Goal: Communication & Community: Answer question/provide support

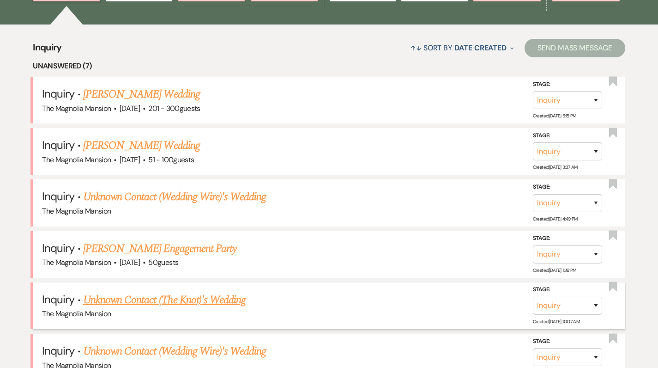
scroll to position [326, 0]
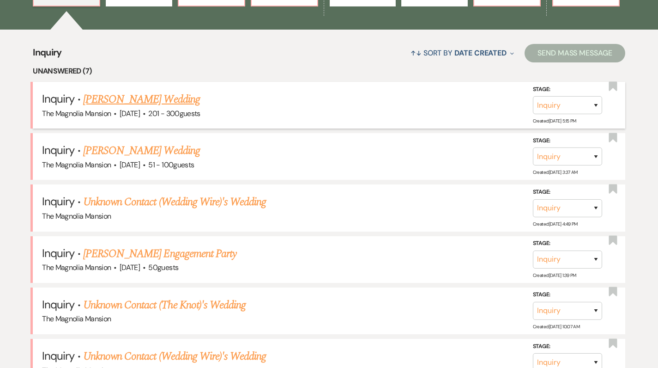
click at [129, 103] on link "[PERSON_NAME] Wedding" at bounding box center [141, 99] width 117 height 17
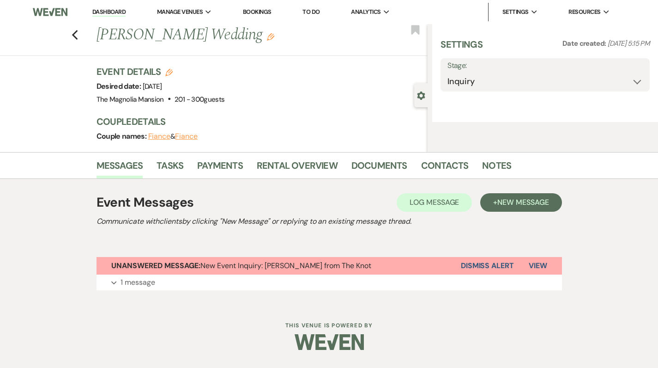
select select "2"
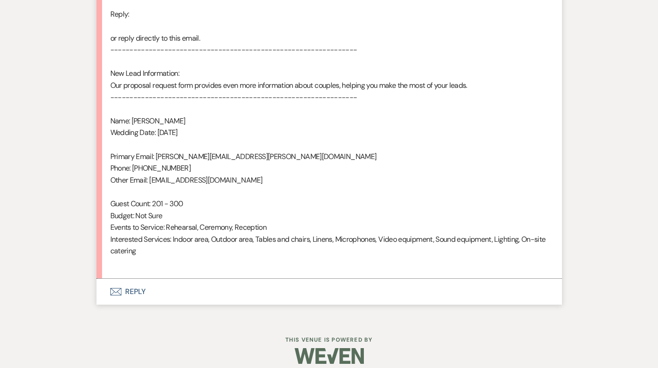
scroll to position [577, 0]
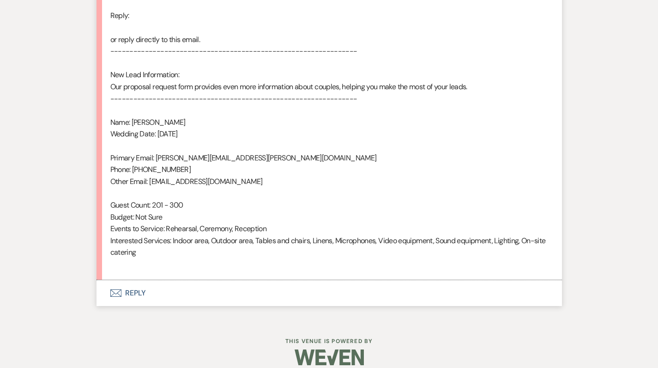
click at [136, 281] on button "Envelope Reply" at bounding box center [330, 293] width 466 height 26
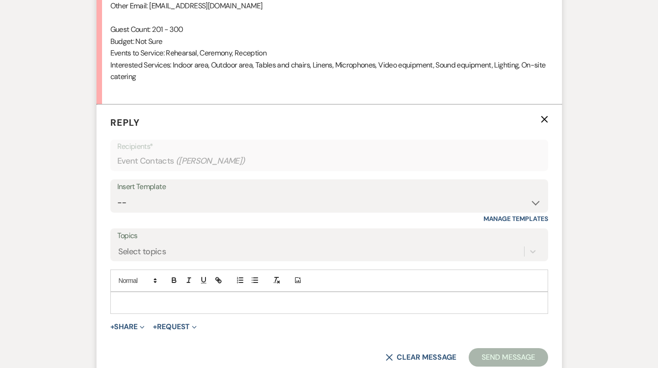
scroll to position [753, 0]
click at [199, 180] on div "Insert Template" at bounding box center [329, 186] width 424 height 13
select select "5117"
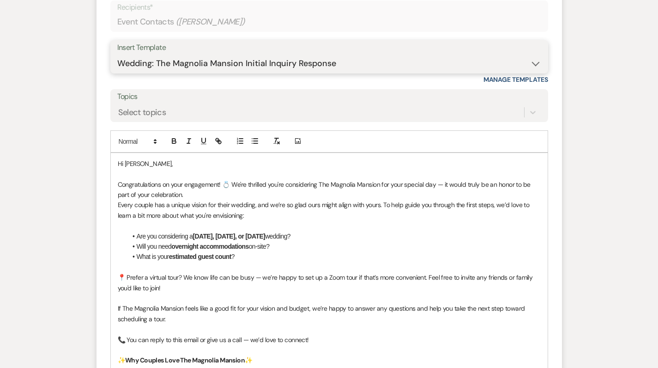
scroll to position [903, 0]
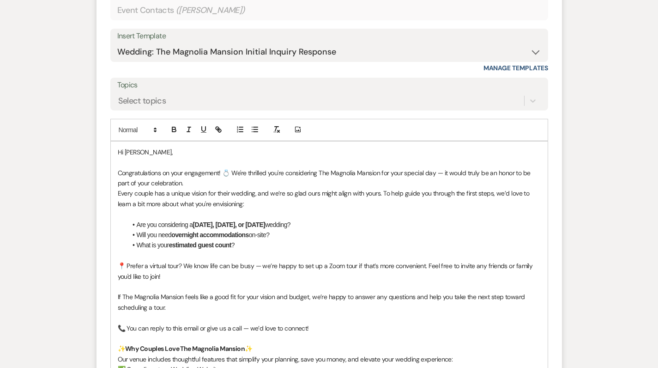
click at [118, 157] on p at bounding box center [329, 162] width 423 height 10
click at [128, 157] on p at bounding box center [329, 162] width 423 height 10
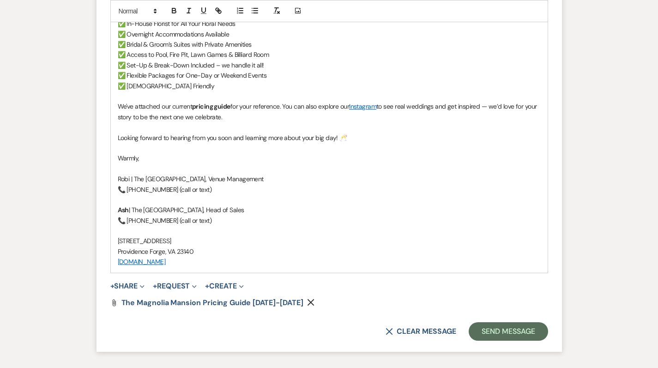
scroll to position [1335, 0]
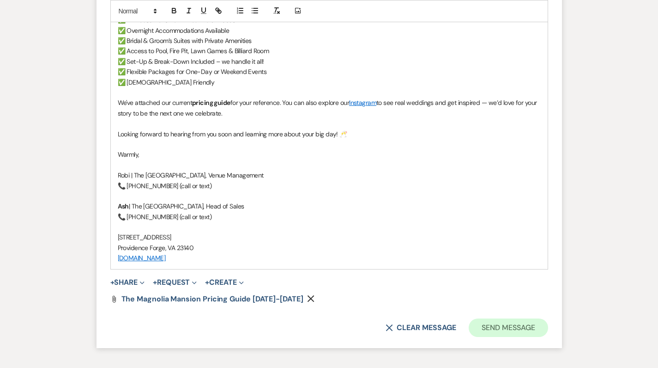
click at [506, 318] on button "Send Message" at bounding box center [508, 327] width 79 height 18
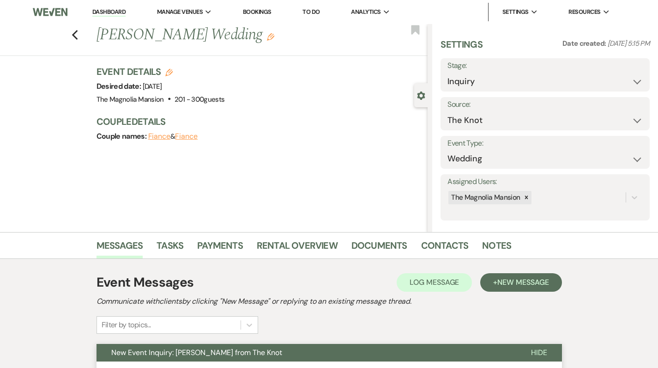
scroll to position [0, 0]
click at [79, 35] on icon "Previous" at bounding box center [75, 35] width 7 height 11
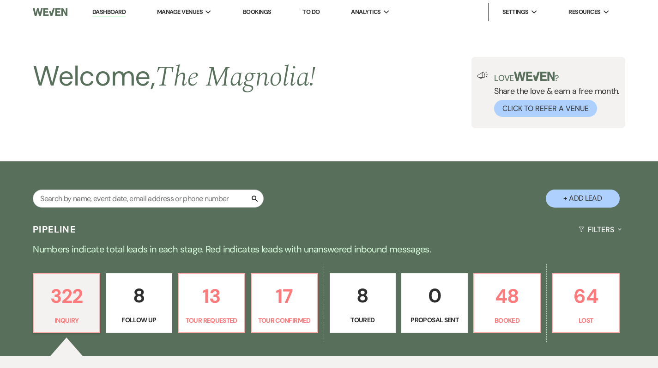
scroll to position [326, 0]
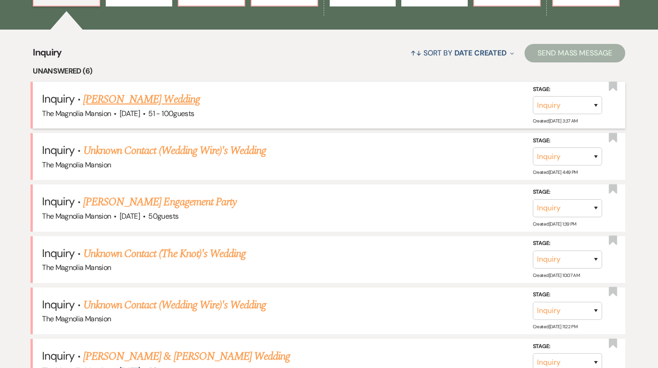
click at [125, 101] on link "[PERSON_NAME] Wedding" at bounding box center [141, 99] width 117 height 17
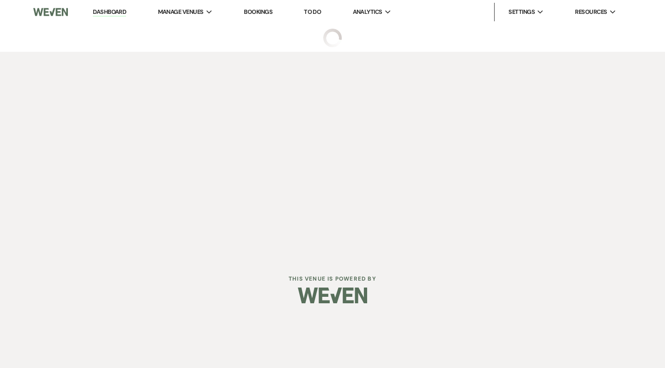
select select "2"
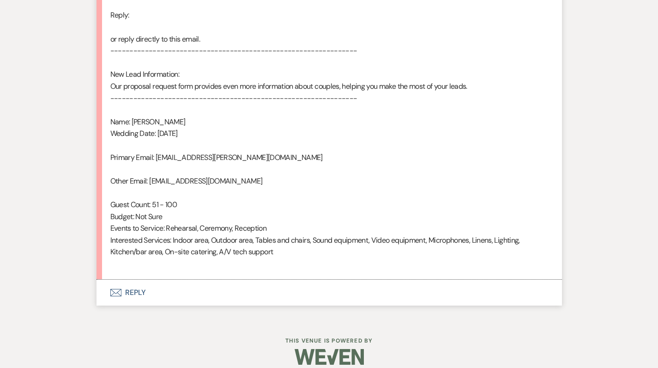
scroll to position [577, 0]
click at [136, 284] on button "Envelope Reply" at bounding box center [330, 293] width 466 height 26
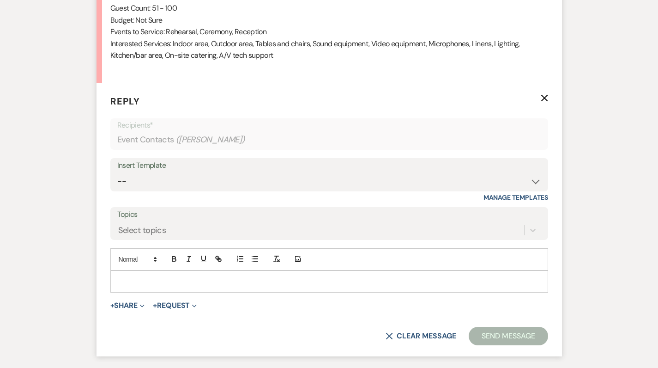
scroll to position [798, 0]
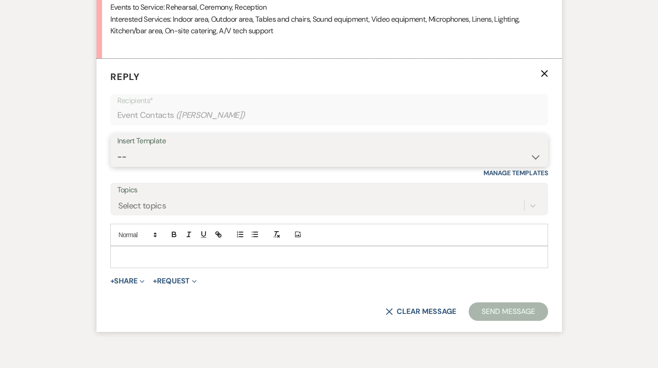
select select "5117"
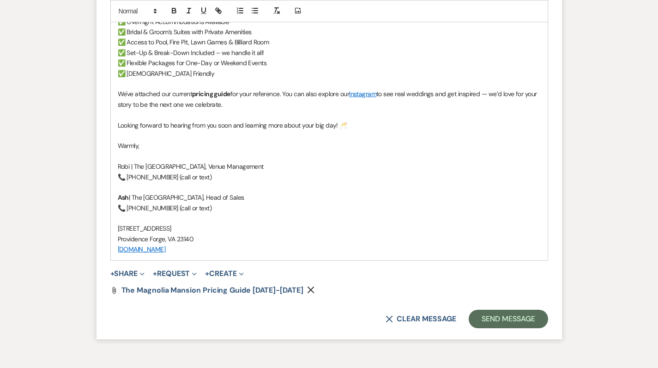
scroll to position [1344, 0]
click at [505, 310] on button "Send Message" at bounding box center [508, 319] width 79 height 18
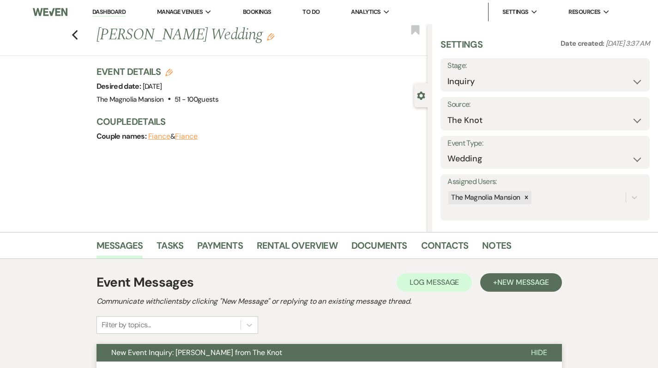
scroll to position [0, 0]
click at [78, 36] on use "button" at bounding box center [75, 35] width 6 height 10
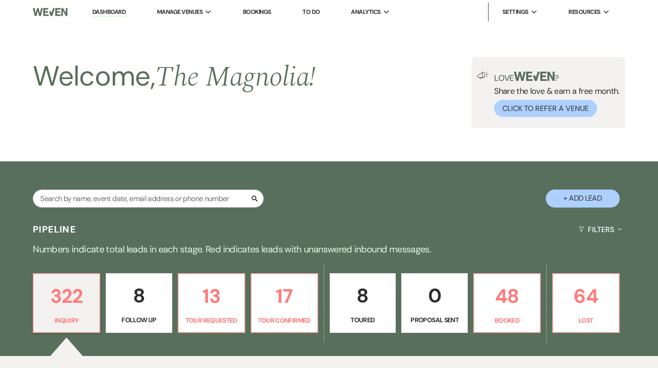
scroll to position [326, 0]
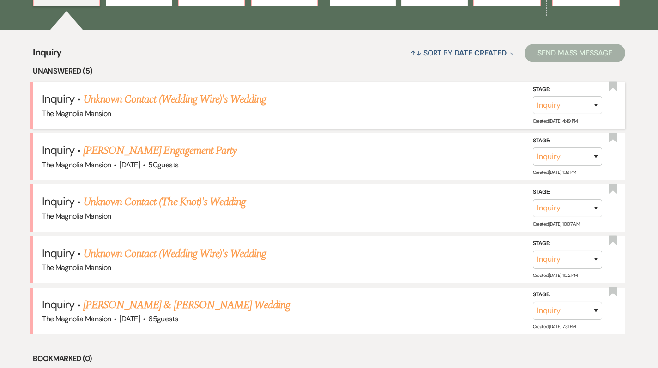
click at [139, 103] on link "Unknown Contact (Wedding Wire)'s Wedding" at bounding box center [174, 99] width 183 height 17
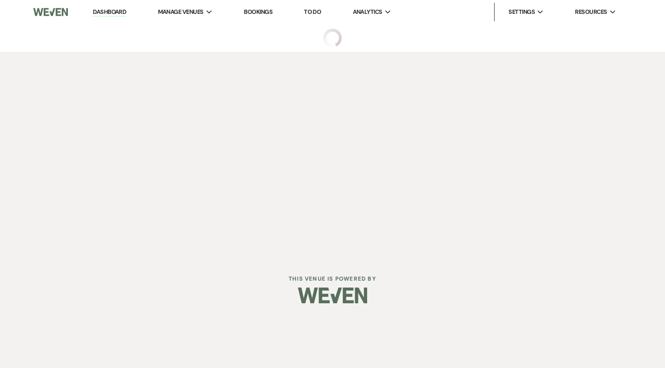
select select "3"
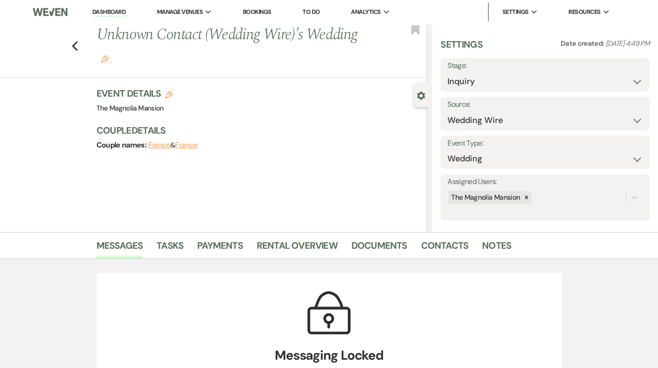
scroll to position [2, 0]
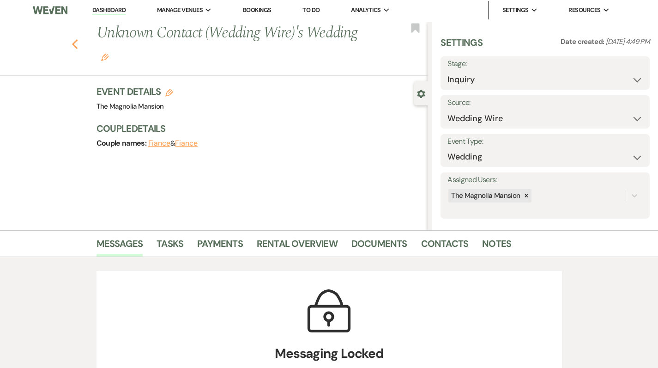
click at [74, 45] on icon "Previous" at bounding box center [75, 44] width 7 height 11
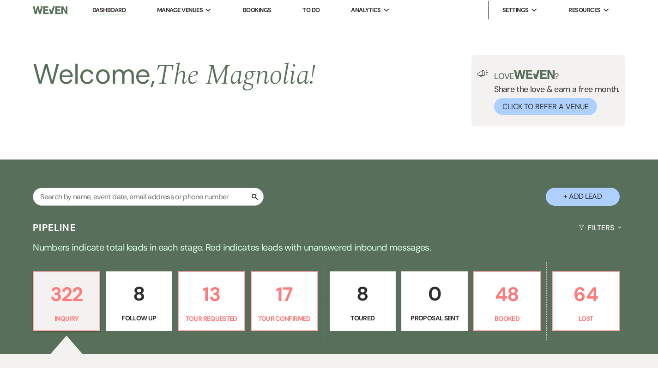
scroll to position [326, 0]
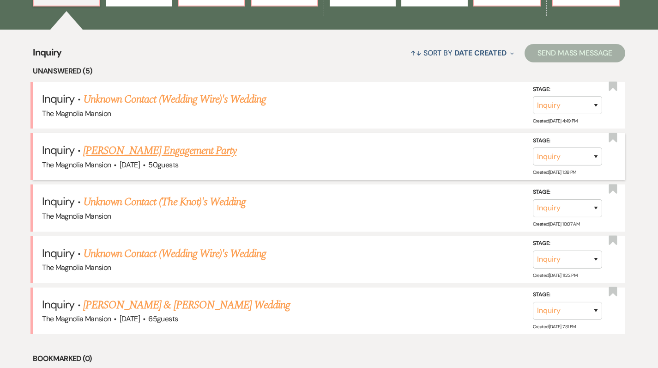
click at [120, 152] on link "[PERSON_NAME] Engagement Party" at bounding box center [159, 150] width 153 height 17
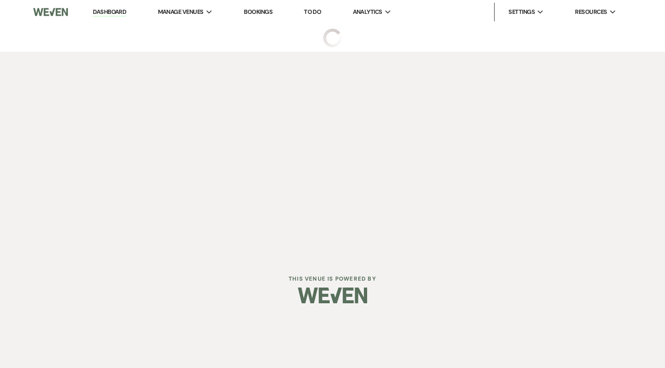
select select "5"
select select "10"
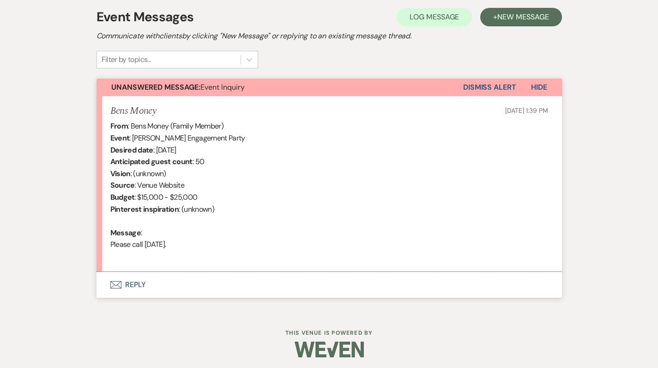
scroll to position [265, 0]
click at [134, 283] on button "Envelope Reply" at bounding box center [330, 285] width 466 height 26
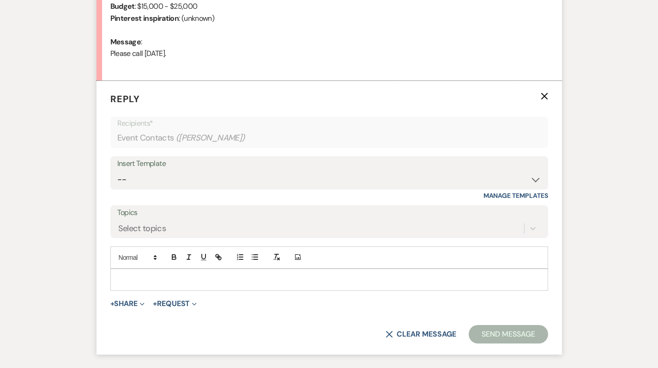
scroll to position [486, 0]
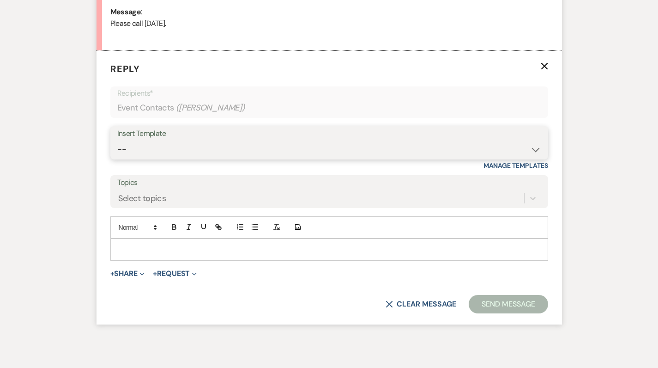
select select "5117"
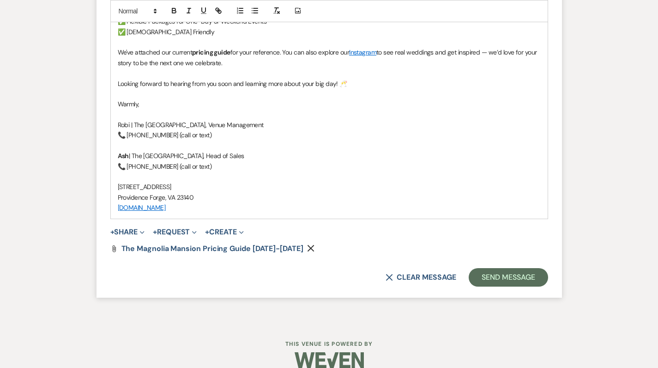
scroll to position [1065, 0]
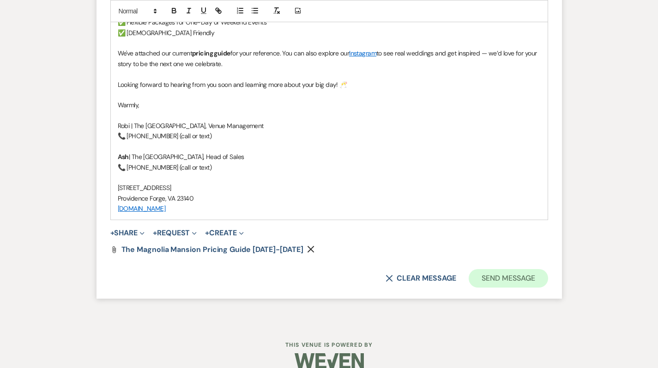
click at [492, 269] on button "Send Message" at bounding box center [508, 278] width 79 height 18
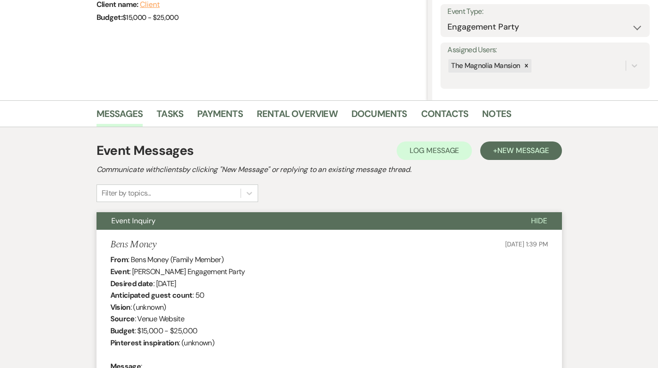
scroll to position [126, 0]
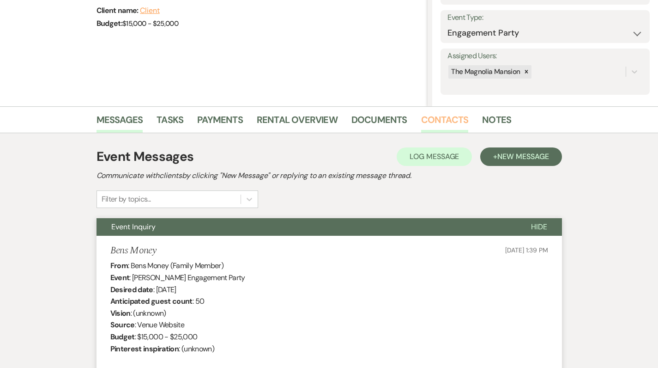
click at [438, 119] on link "Contacts" at bounding box center [445, 122] width 48 height 20
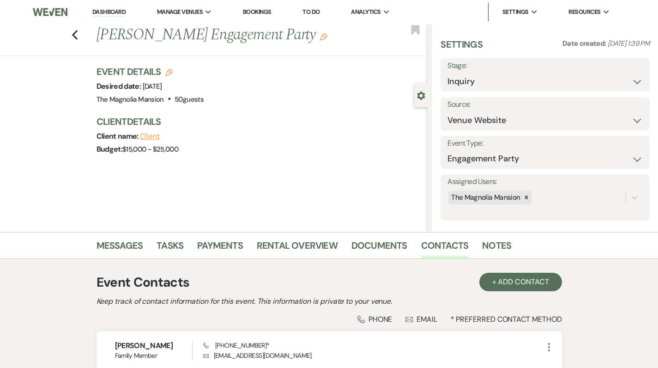
click at [414, 245] on li "Documents" at bounding box center [387, 247] width 70 height 22
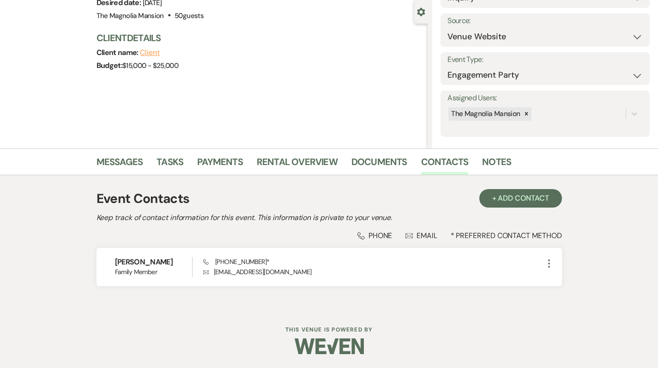
scroll to position [83, 0]
click at [121, 166] on link "Messages" at bounding box center [120, 165] width 47 height 20
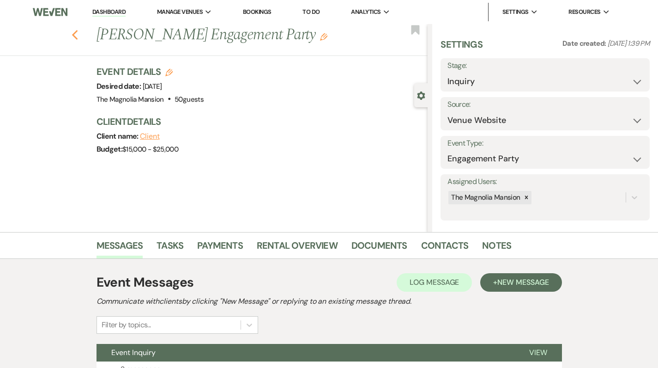
click at [78, 38] on use "button" at bounding box center [75, 35] width 6 height 10
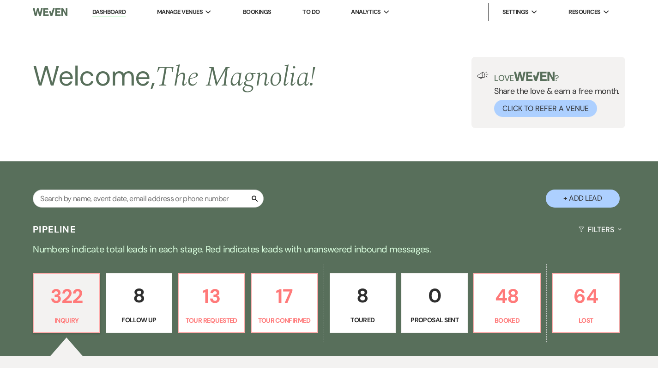
scroll to position [326, 0]
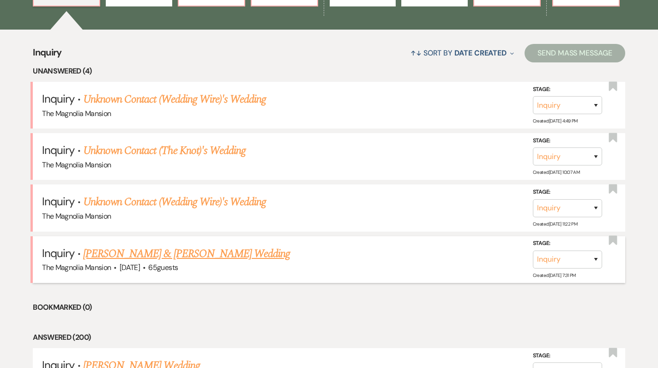
click at [153, 252] on link "[PERSON_NAME] & [PERSON_NAME] Wedding" at bounding box center [186, 253] width 207 height 17
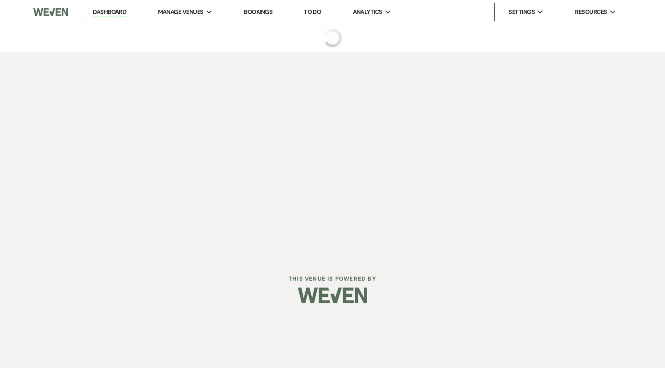
select select "5"
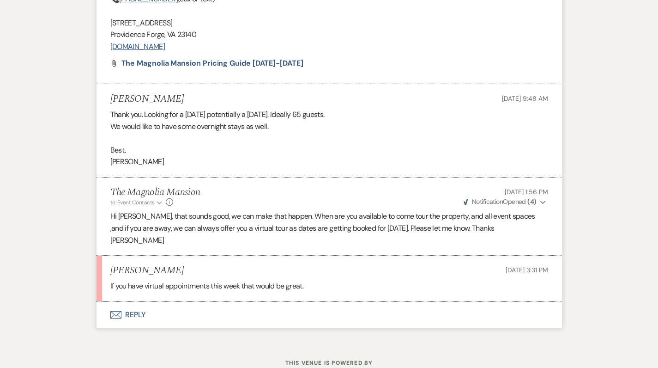
scroll to position [1144, 0]
click at [138, 302] on button "Envelope Reply" at bounding box center [330, 315] width 466 height 26
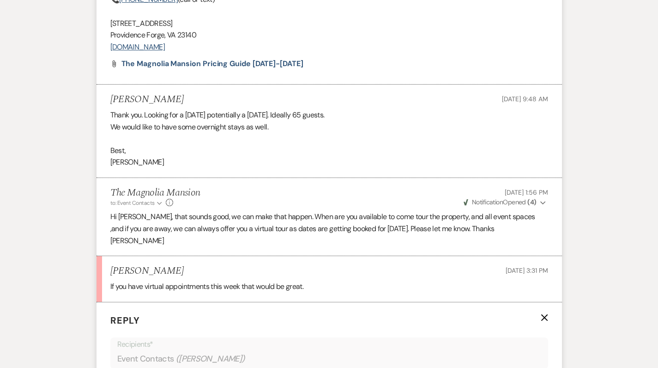
scroll to position [1365, 0]
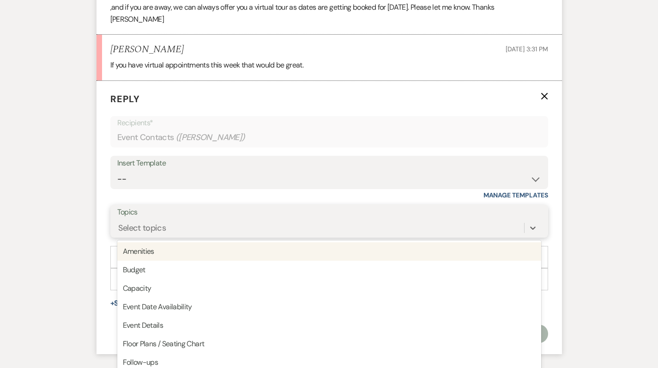
click at [174, 219] on div "Select topics" at bounding box center [320, 227] width 407 height 16
click at [100, 189] on form "Reply X Recipients* Event Contacts ( [PERSON_NAME] ) Insert Template -- Weven P…" at bounding box center [330, 218] width 466 height 274
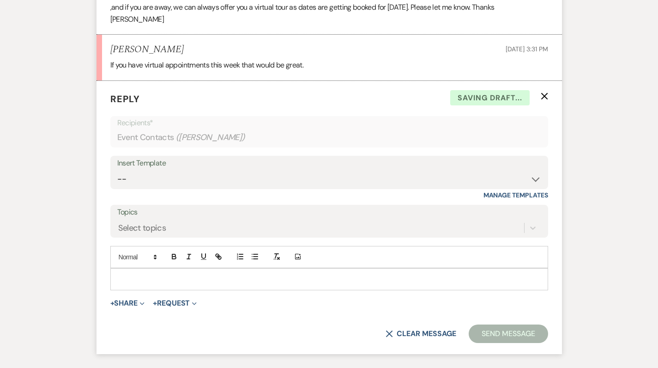
click at [136, 274] on p at bounding box center [329, 279] width 423 height 10
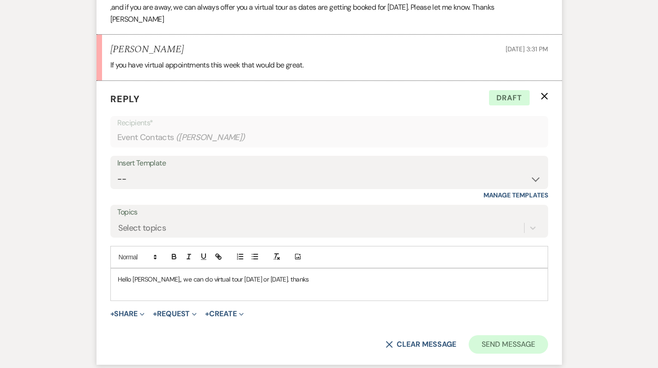
click at [514, 335] on button "Send Message" at bounding box center [508, 344] width 79 height 18
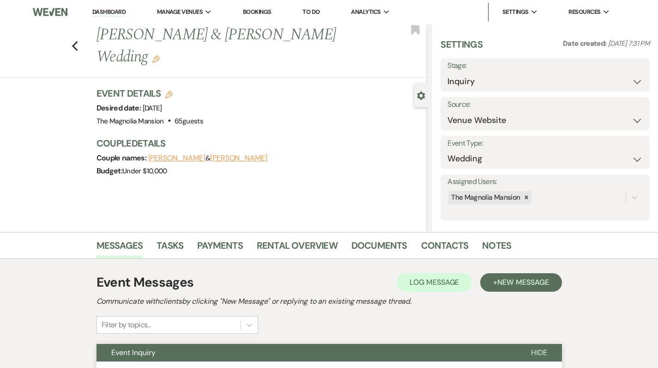
scroll to position [0, 0]
click at [79, 48] on icon "Previous" at bounding box center [75, 46] width 7 height 11
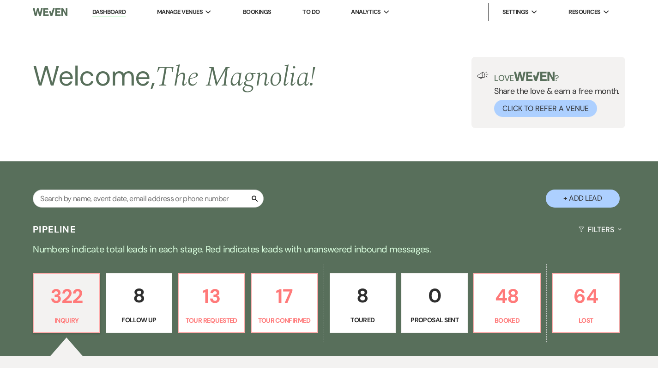
scroll to position [326, 0]
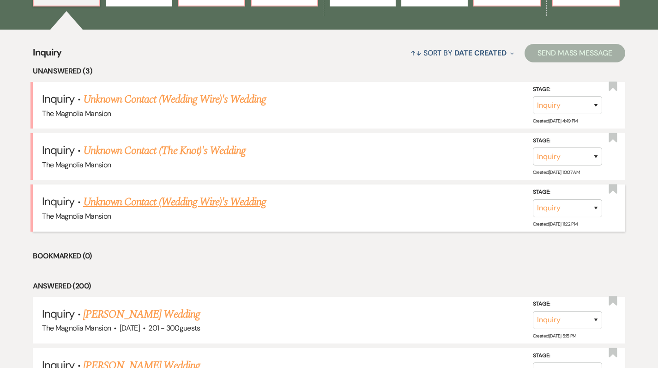
click at [132, 201] on link "Unknown Contact (Wedding Wire)'s Wedding" at bounding box center [174, 202] width 183 height 17
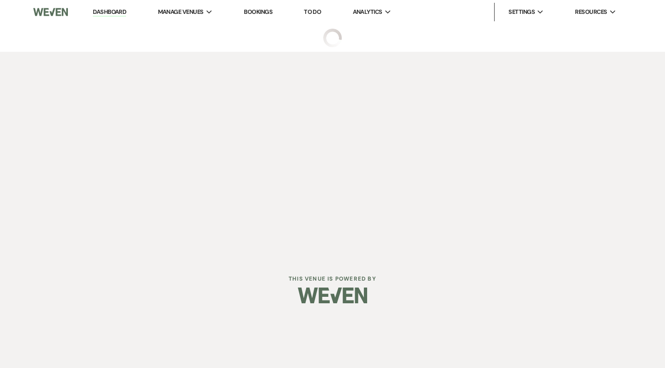
select select "3"
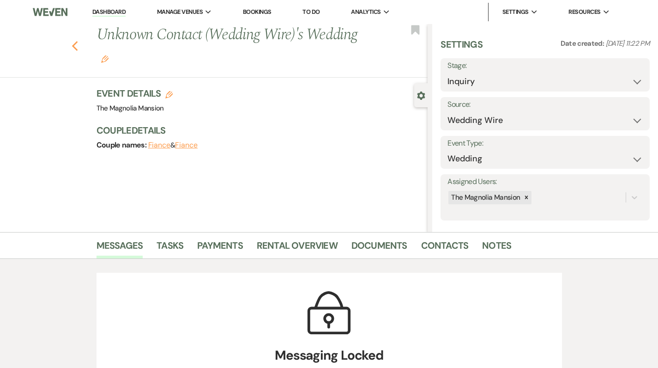
click at [79, 46] on icon "Previous" at bounding box center [75, 46] width 7 height 11
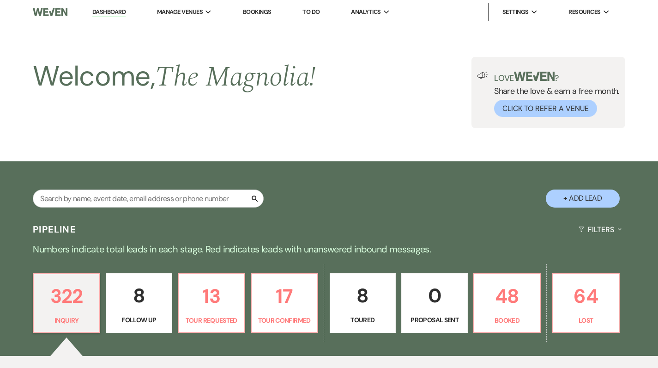
scroll to position [326, 0]
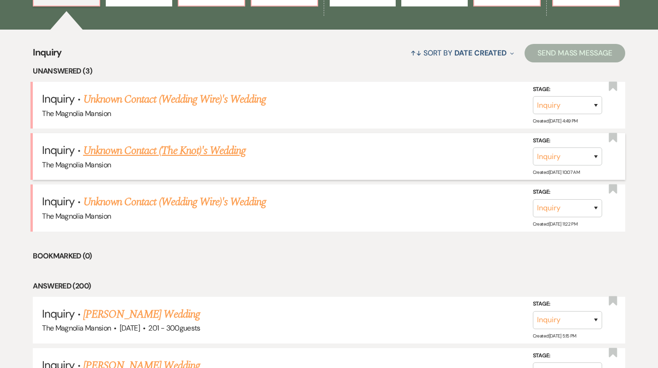
click at [128, 146] on link "Unknown Contact (The Knot)'s Wedding" at bounding box center [164, 150] width 163 height 17
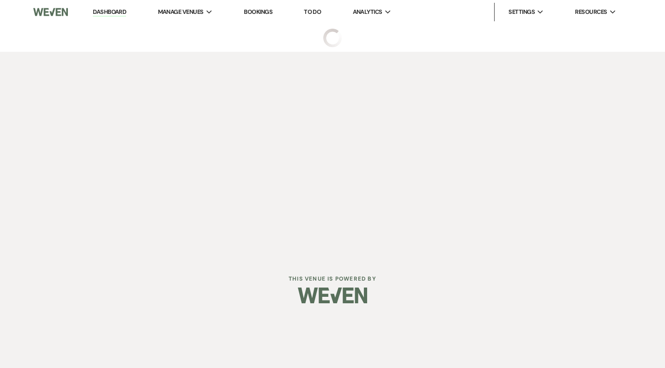
select select "2"
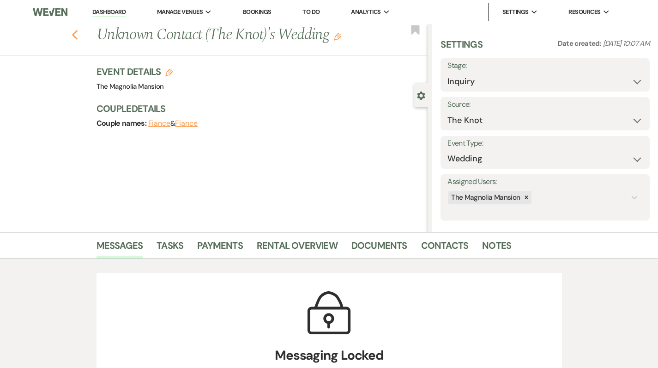
click at [78, 33] on use "button" at bounding box center [75, 35] width 6 height 10
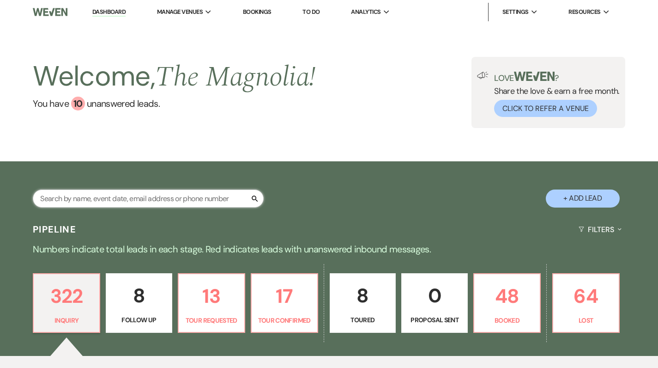
click at [113, 202] on input "text" at bounding box center [148, 198] width 231 height 18
type input "br"
select select "4"
select select "2"
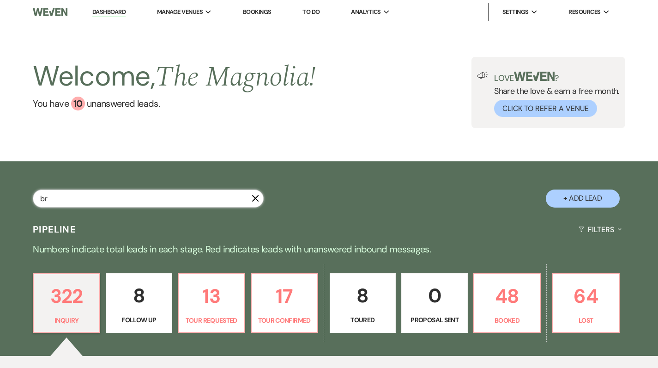
select select "5"
select select "8"
select select "4"
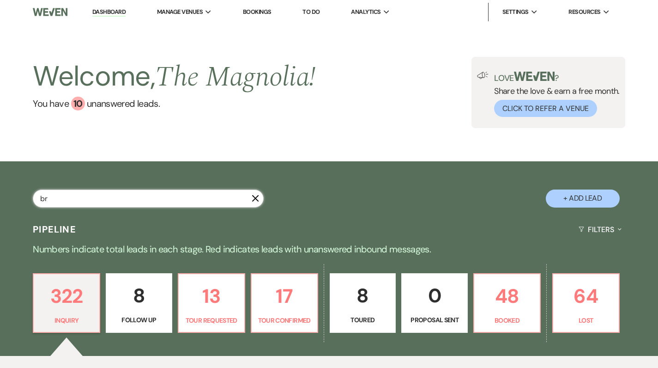
select select "8"
select select "6"
select select "8"
select select "6"
select select "2"
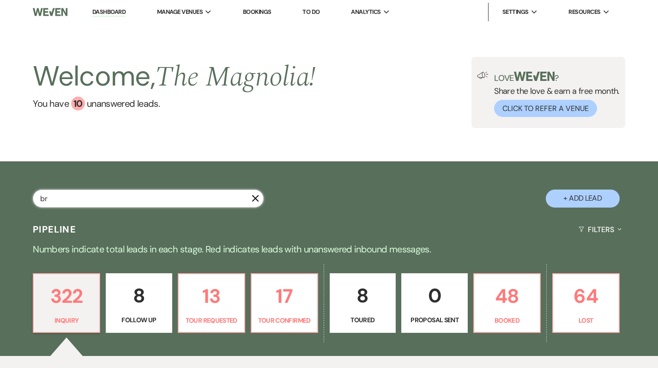
select select "9"
select select "8"
select select "6"
select select "8"
select select "6"
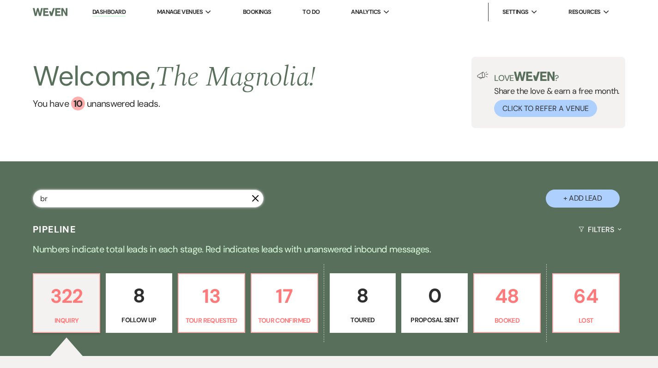
select select "8"
select select "6"
select select "4"
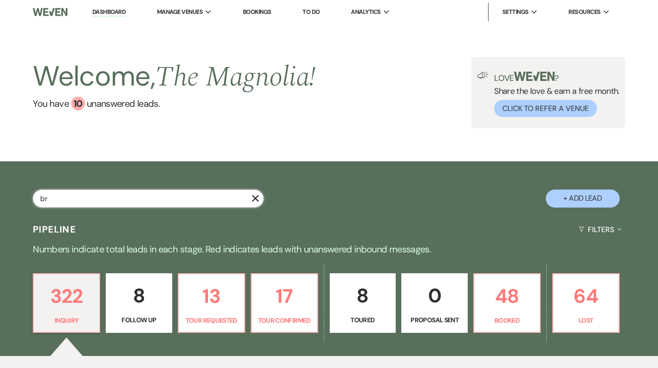
select select "4"
select select "8"
select select "6"
select select "2"
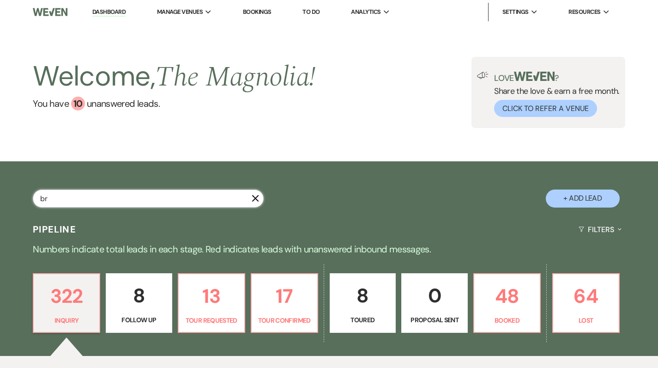
select select "8"
select select "6"
select select "8"
select select "6"
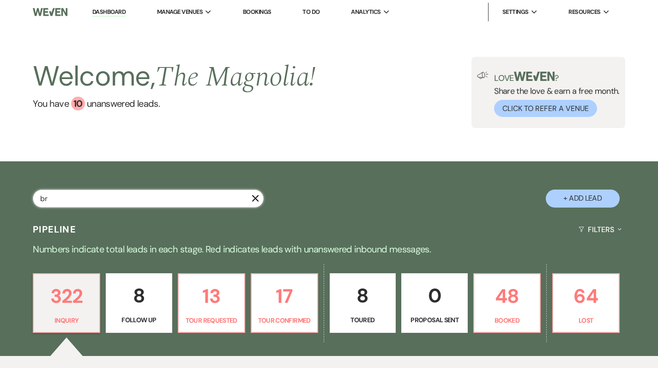
select select "8"
select select "6"
select select "8"
select select "6"
select select "5"
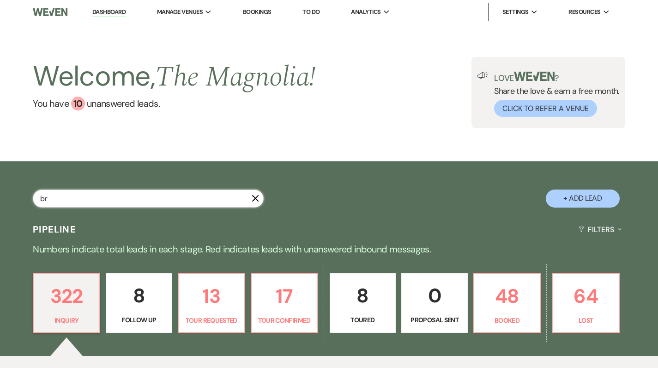
select select "8"
select select "6"
select select "8"
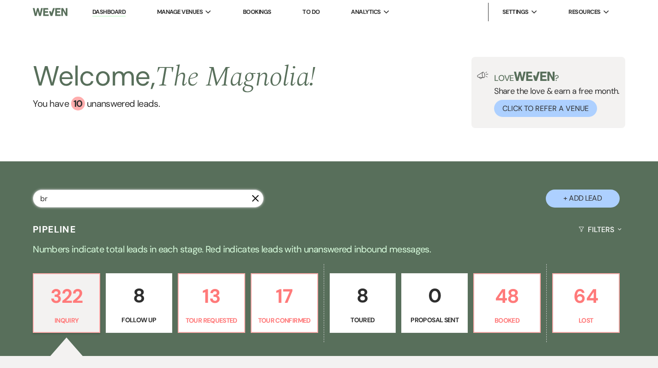
select select "8"
select select "3"
select select "8"
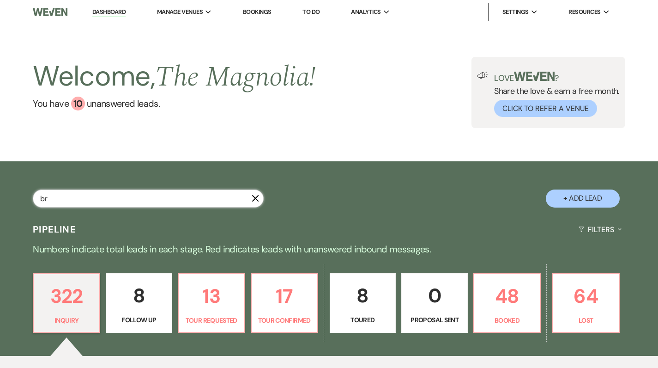
select select "6"
select select "8"
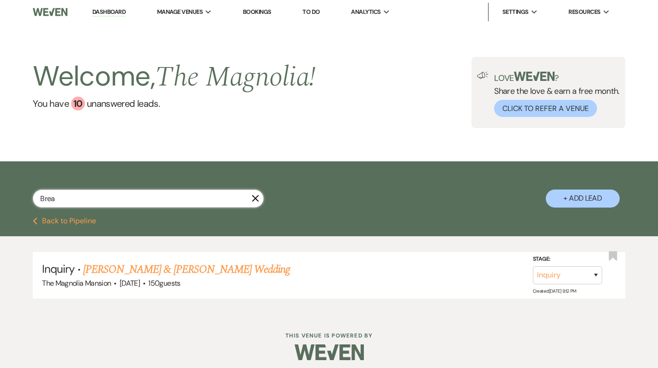
type input "Bre"
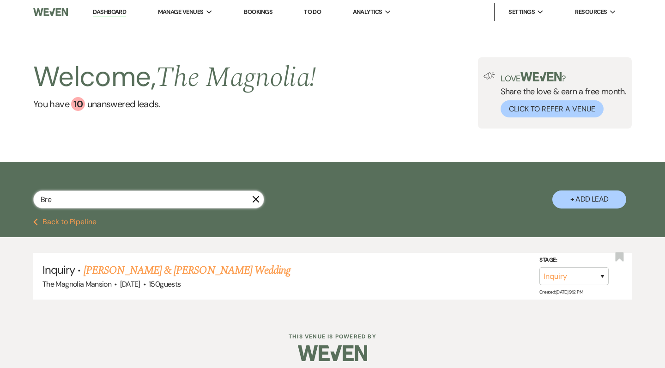
select select "2"
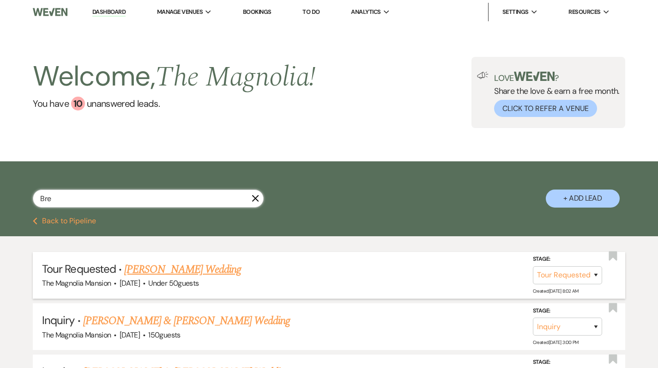
type input "Bre"
click at [136, 268] on link "[PERSON_NAME] Wedding" at bounding box center [182, 269] width 117 height 17
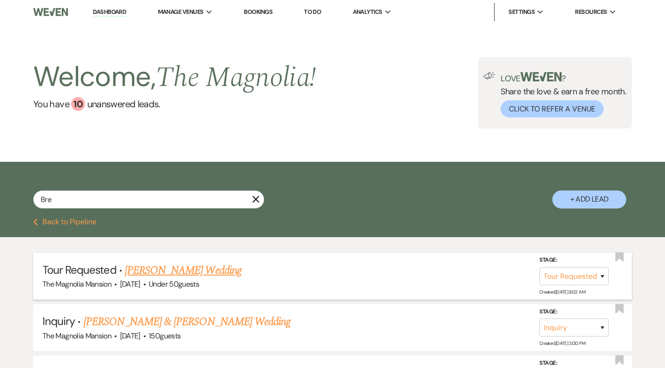
select select "2"
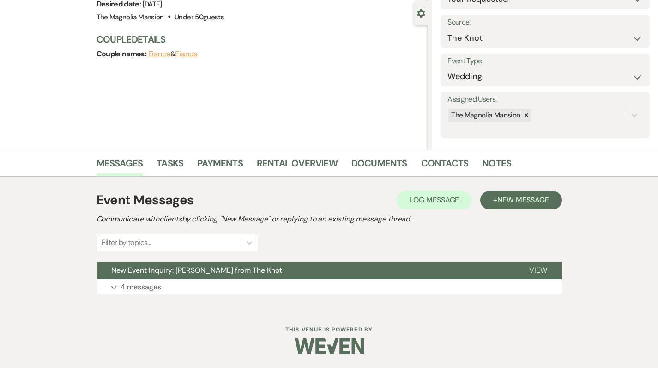
scroll to position [82, 0]
click at [126, 289] on p "4 messages" at bounding box center [141, 287] width 41 height 12
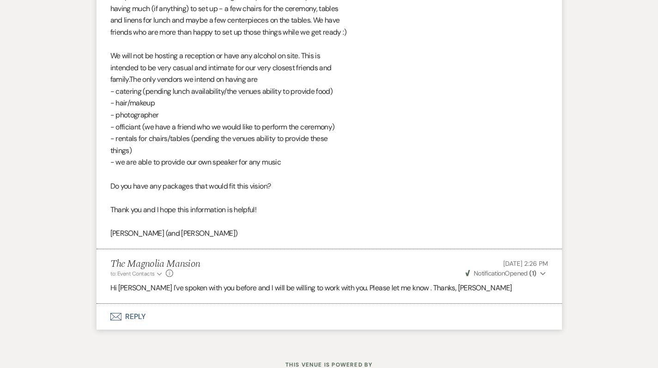
scroll to position [1699, 0]
click at [135, 304] on button "Envelope Reply" at bounding box center [330, 317] width 466 height 26
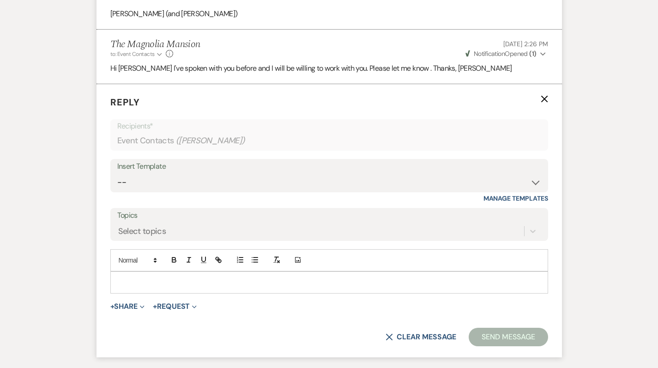
scroll to position [1921, 0]
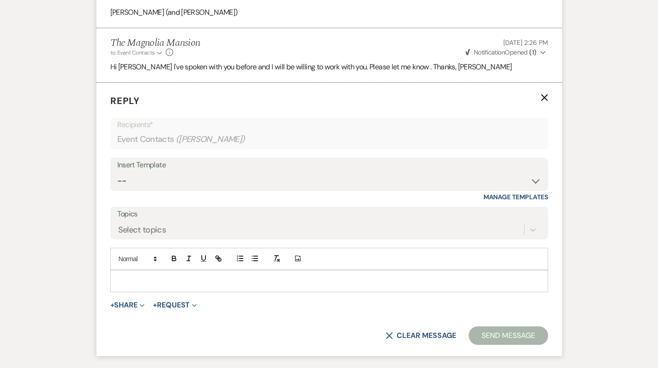
click at [145, 276] on p at bounding box center [329, 281] width 423 height 10
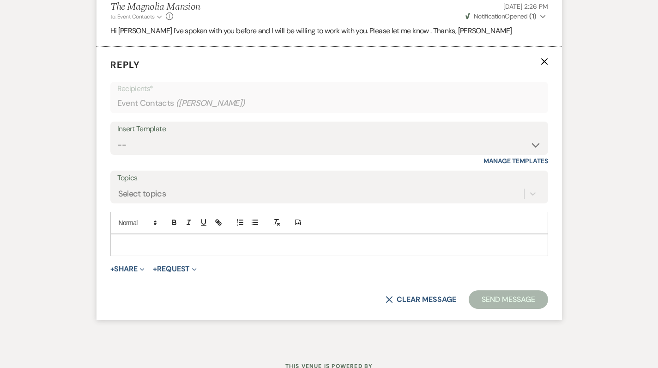
scroll to position [1956, 0]
click at [126, 240] on p at bounding box center [329, 245] width 423 height 10
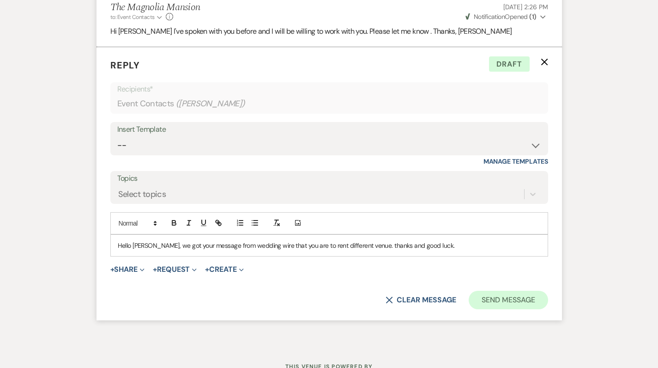
click at [498, 291] on button "Send Message" at bounding box center [508, 300] width 79 height 18
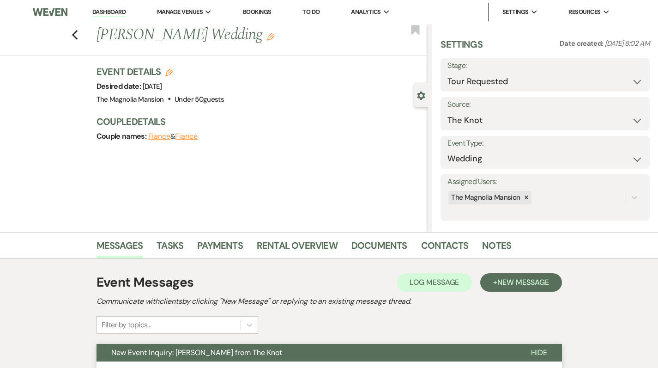
scroll to position [0, 0]
select select "8"
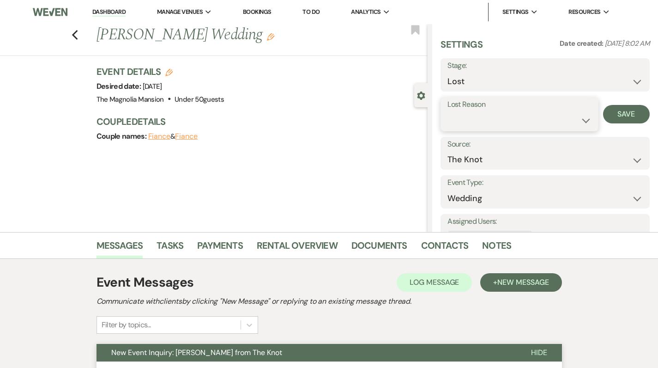
select select "6"
click at [614, 110] on button "Save" at bounding box center [626, 114] width 47 height 18
click at [79, 33] on icon "Previous" at bounding box center [75, 35] width 7 height 11
select select "8"
select select "6"
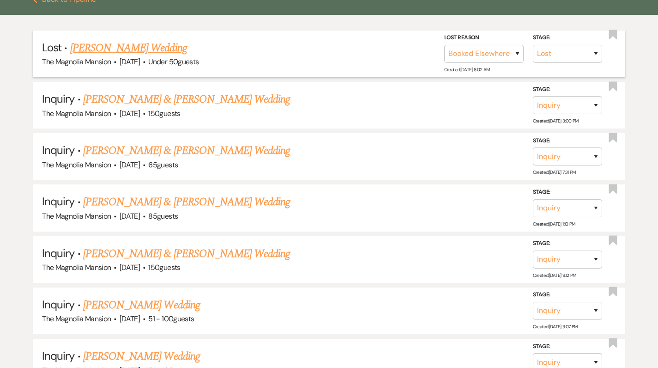
scroll to position [222, 0]
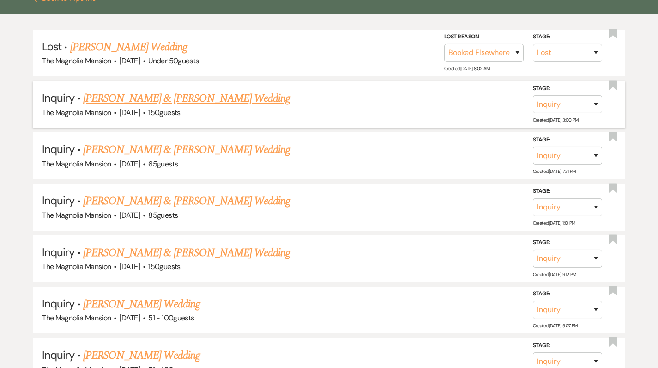
click at [125, 96] on link "[PERSON_NAME] & [PERSON_NAME] Wedding" at bounding box center [186, 98] width 207 height 17
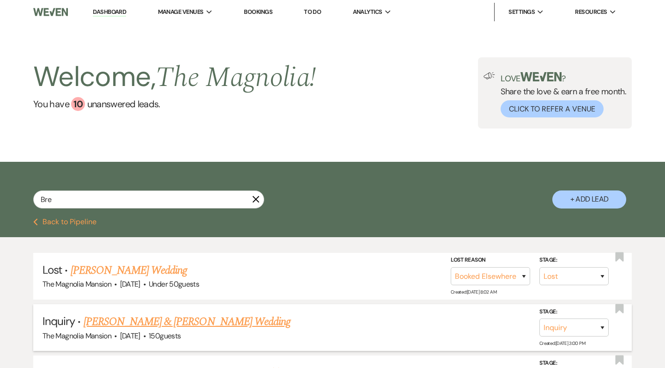
select select "5"
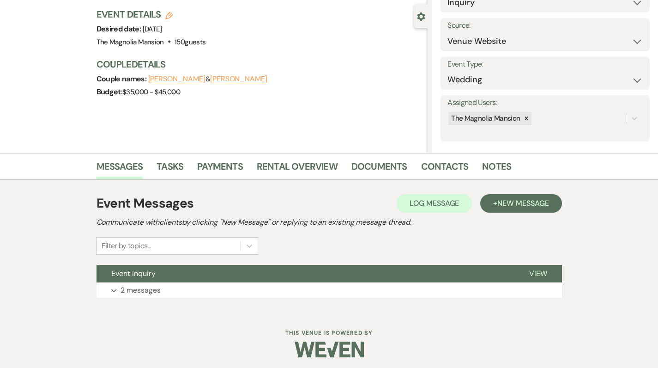
scroll to position [77, 0]
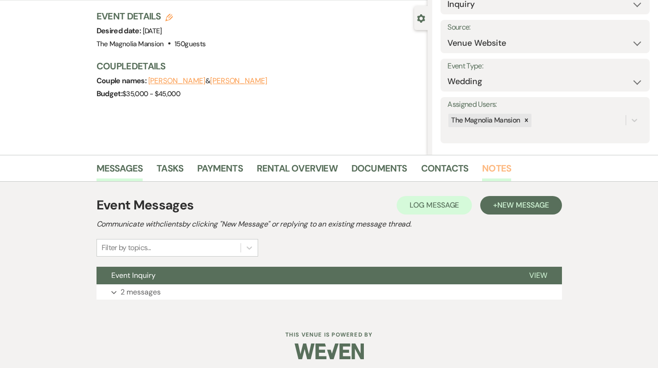
click at [499, 164] on link "Notes" at bounding box center [496, 171] width 29 height 20
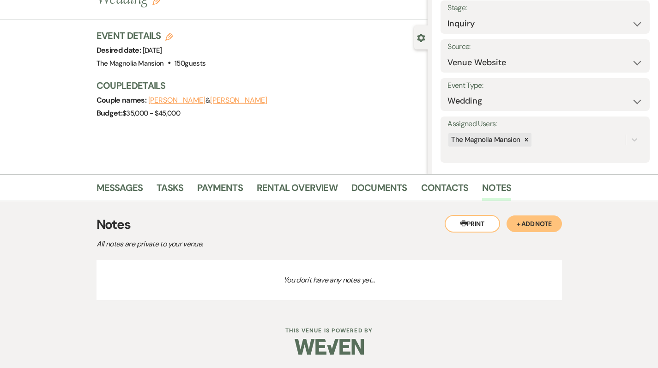
scroll to position [57, 0]
click at [131, 189] on link "Messages" at bounding box center [120, 191] width 47 height 20
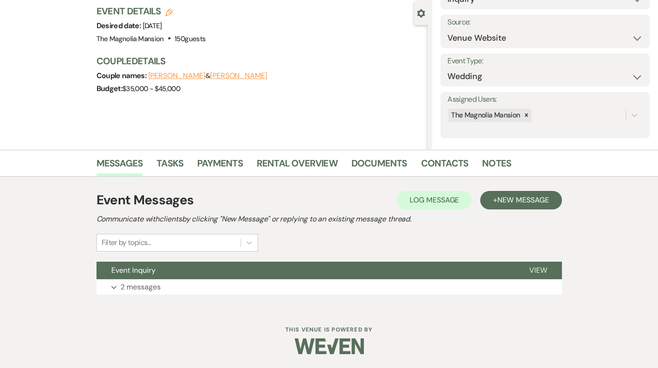
scroll to position [82, 0]
click at [452, 166] on link "Contacts" at bounding box center [445, 166] width 48 height 20
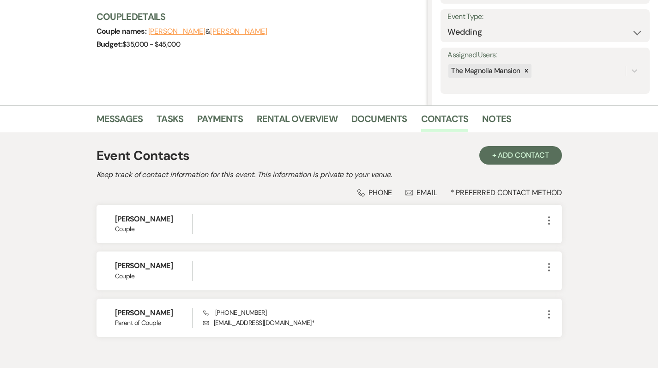
scroll to position [126, 0]
click at [115, 120] on link "Messages" at bounding box center [120, 122] width 47 height 20
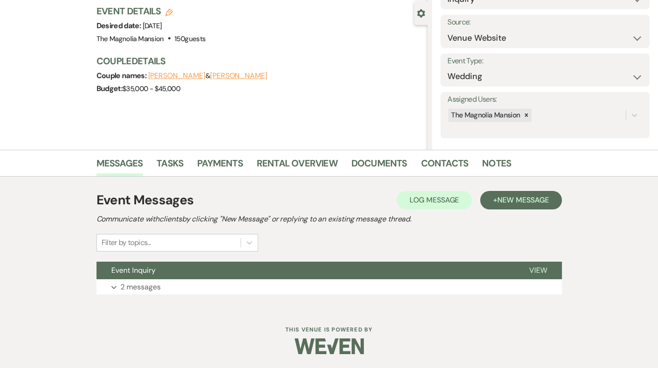
scroll to position [82, 0]
click at [434, 165] on link "Contacts" at bounding box center [445, 166] width 48 height 20
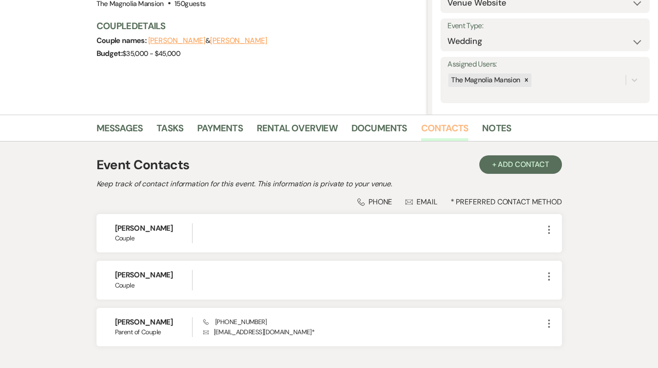
scroll to position [118, 0]
